Goal: Use online tool/utility

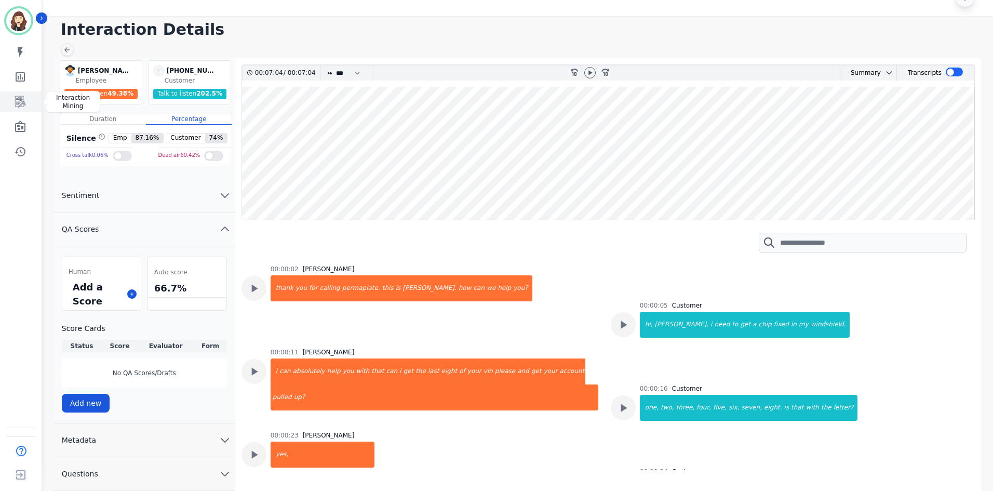
scroll to position [1608, 0]
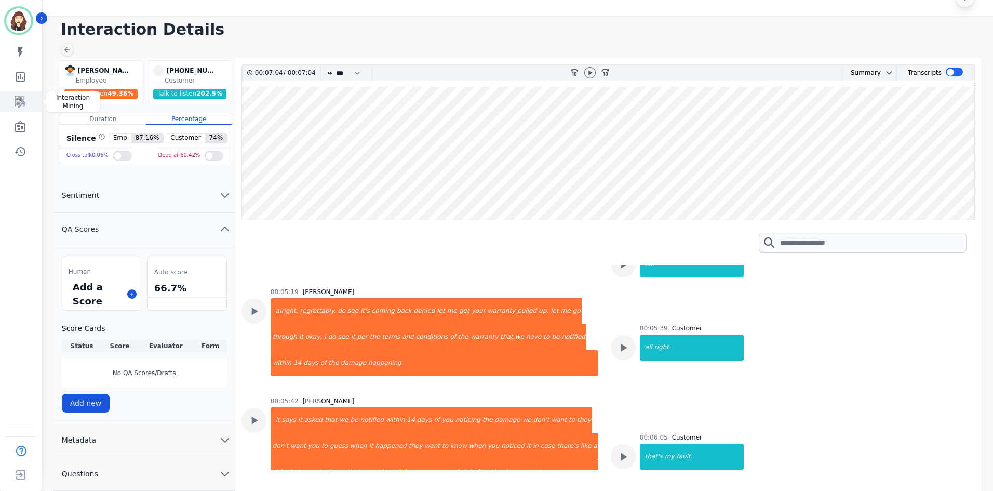
drag, startPoint x: 0, startPoint y: 0, endPoint x: 19, endPoint y: 97, distance: 99.0
click at [19, 97] on icon "Sidebar" at bounding box center [20, 102] width 12 height 12
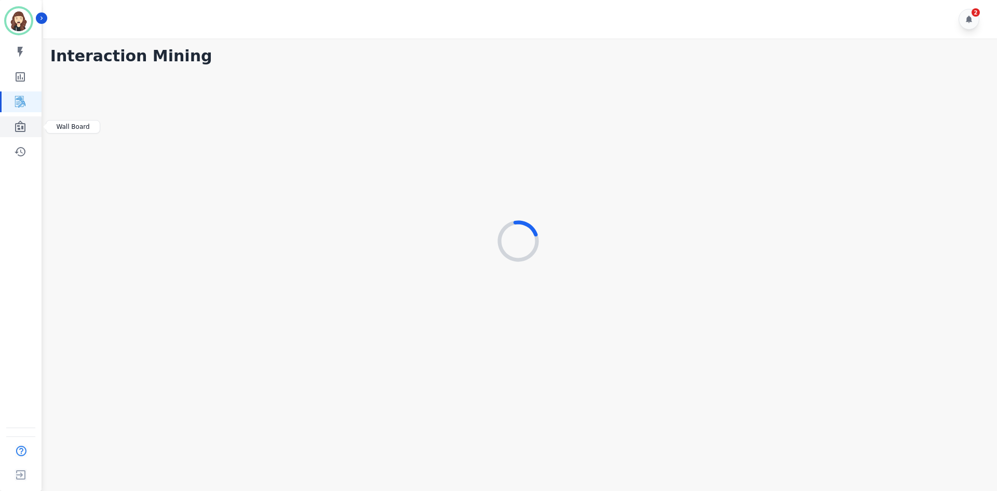
click at [21, 128] on icon "Sidebar" at bounding box center [20, 127] width 12 height 12
